Goal: Check status: Check status

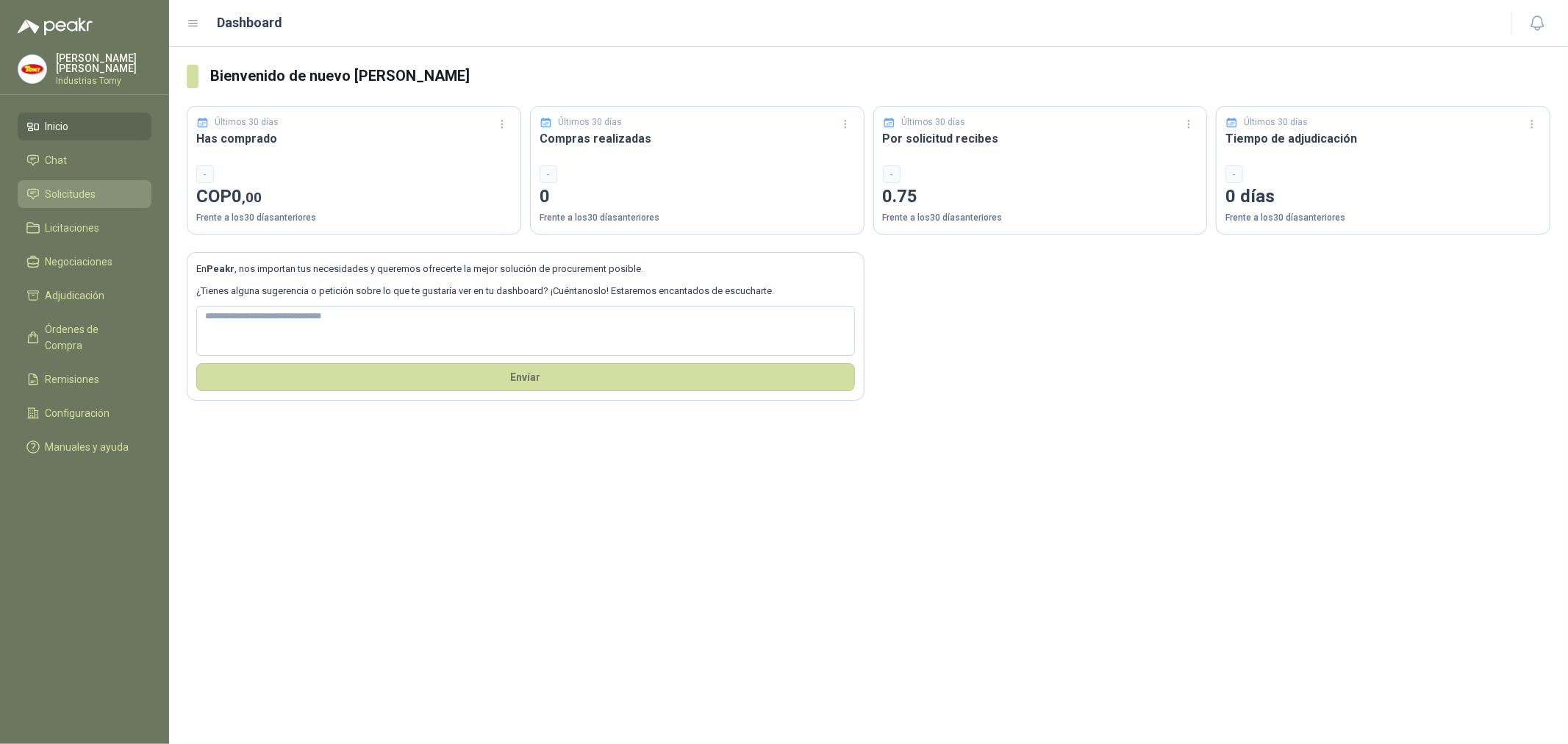
click at [78, 196] on span "Solicitudes" at bounding box center [71, 194] width 50 height 16
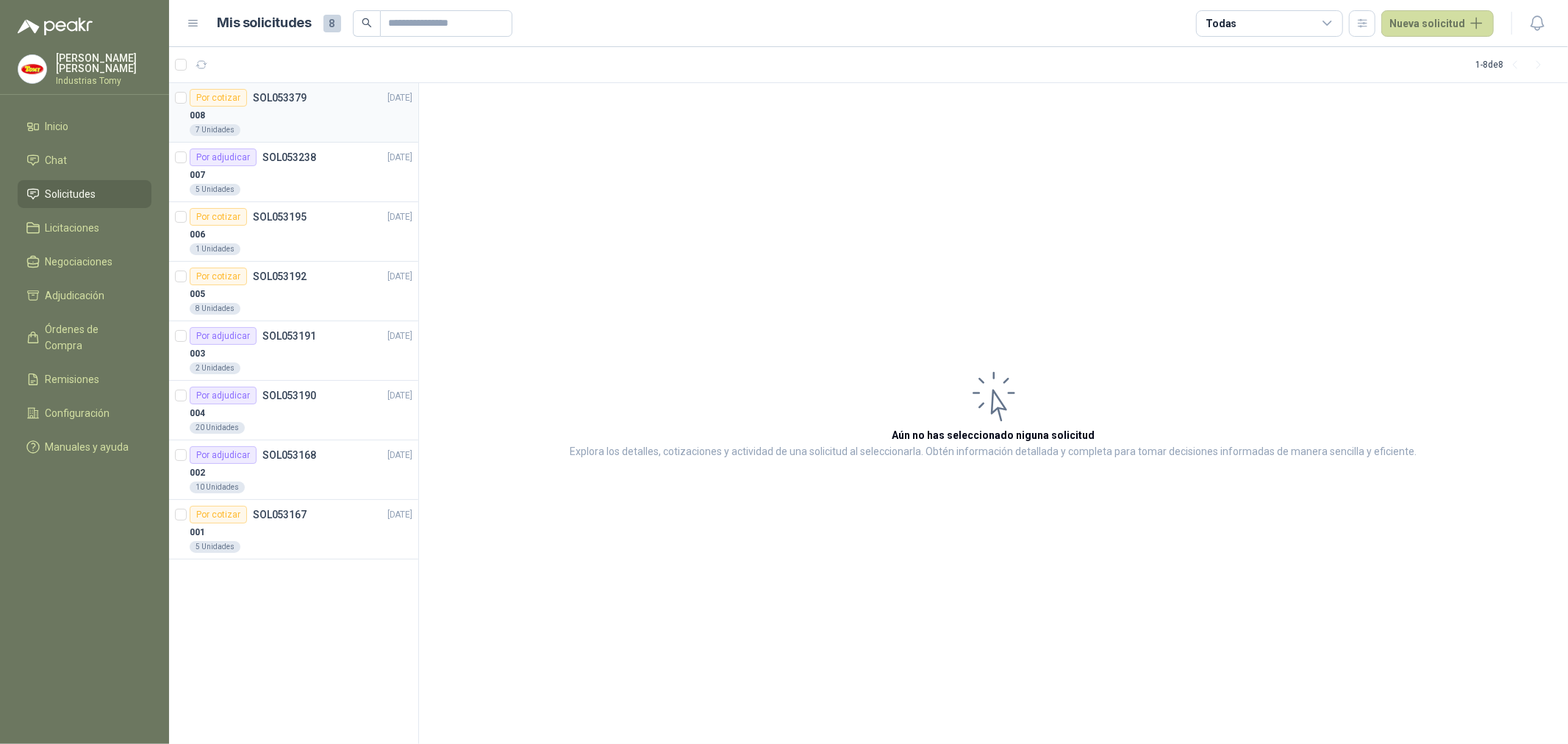
click at [297, 124] on div "7 Unidades" at bounding box center [301, 130] width 223 height 12
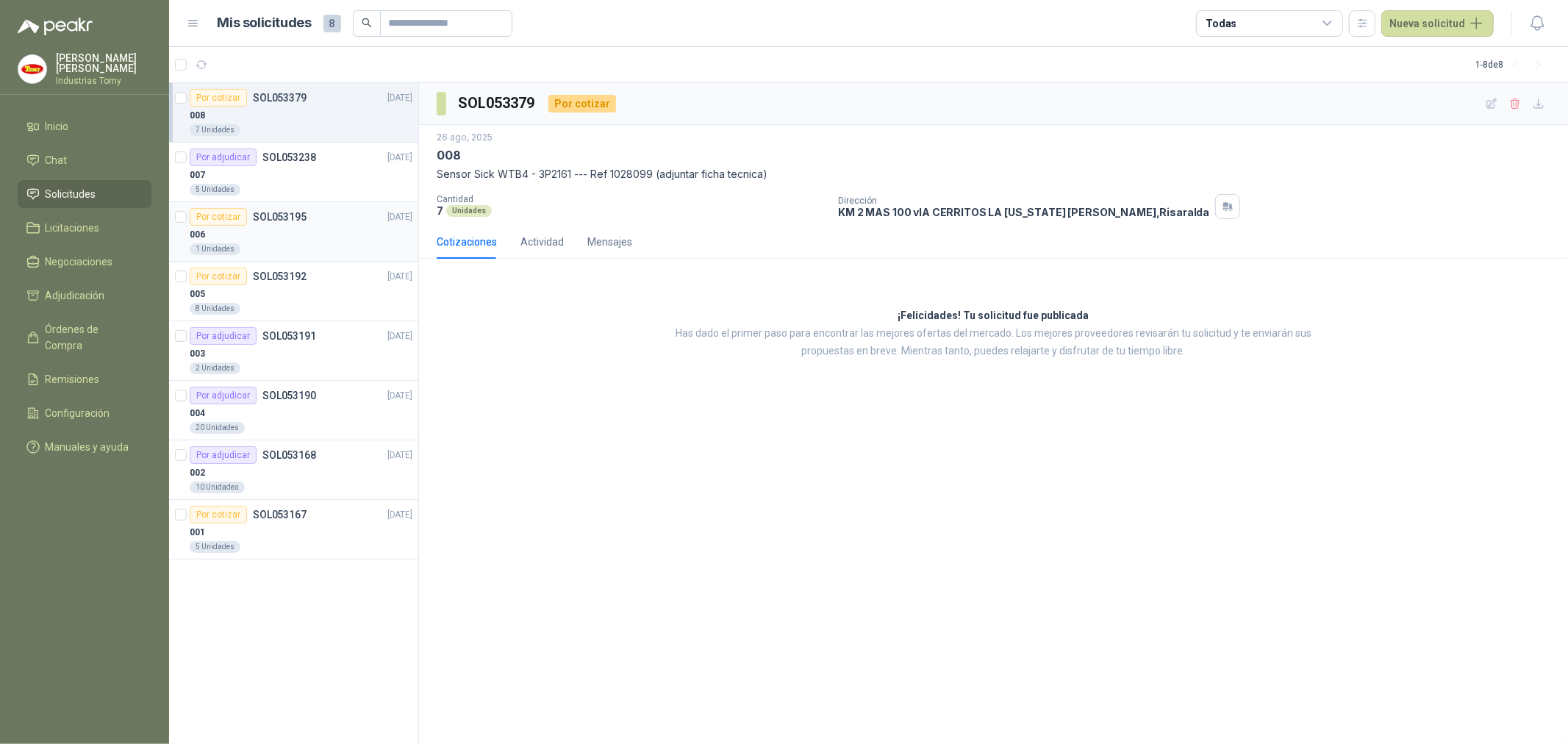
click at [285, 226] on div "006" at bounding box center [301, 234] width 223 height 17
click at [273, 297] on div "005" at bounding box center [301, 294] width 223 height 17
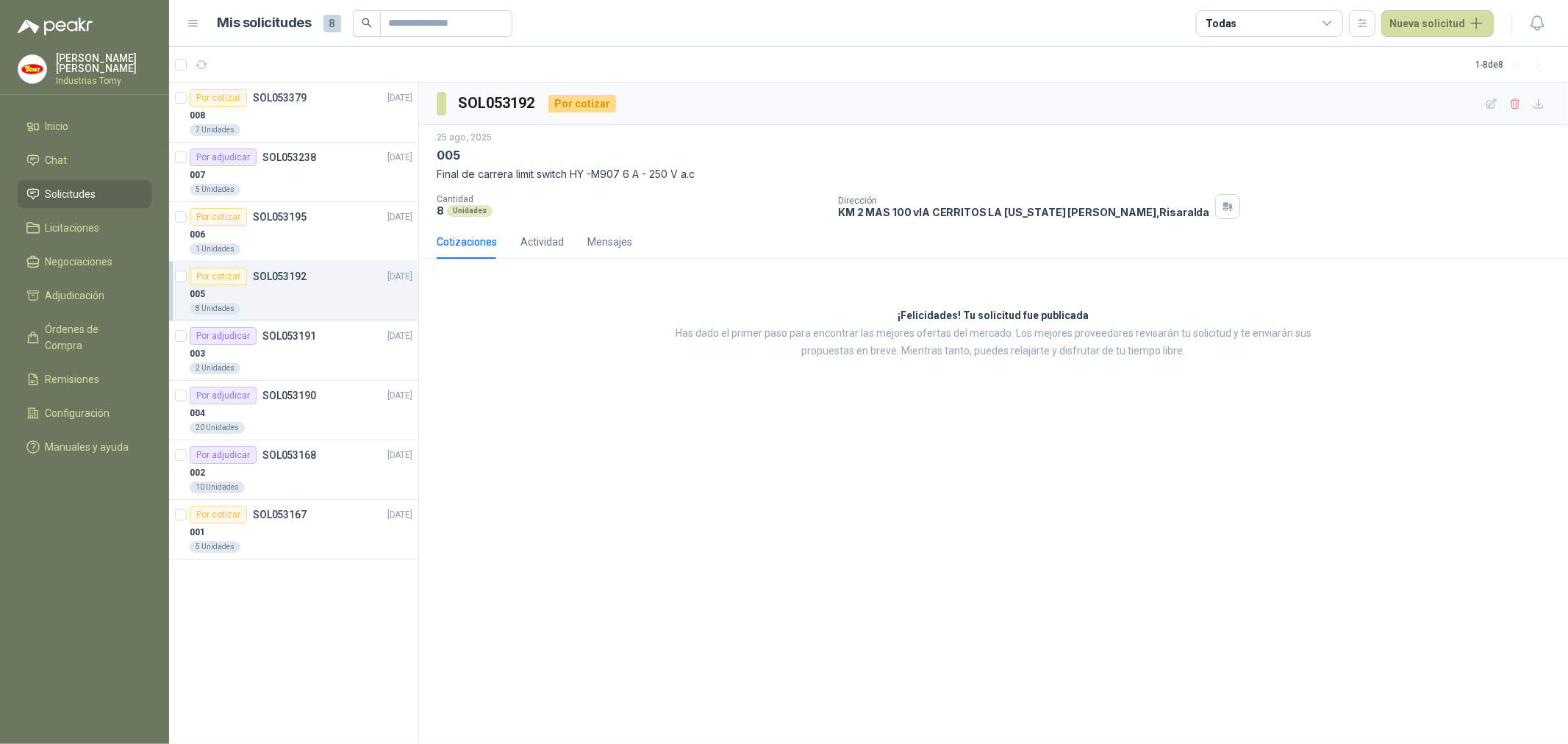
click at [638, 331] on div "¡Felicidades! Tu solicitud fue publicada Has dado el primer paso para encontrar…" at bounding box center [994, 334] width 1149 height 127
drag, startPoint x: 725, startPoint y: 332, endPoint x: 869, endPoint y: 332, distance: 144.0
click at [869, 332] on p "Has dado el primer paso para encontrar las mejores ofertas del mercado. Los mej…" at bounding box center [994, 343] width 677 height 35
click at [599, 560] on div "SOL053192 Por cotizar [DATE] 005 Final [PERSON_NAME] limit switch HY -M907 6 A …" at bounding box center [994, 413] width 1149 height 662
